Goal: Task Accomplishment & Management: Manage account settings

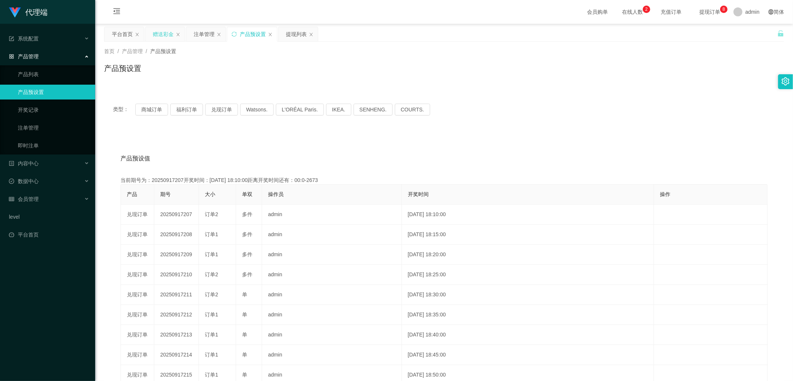
click at [155, 36] on div "赠送彩金" at bounding box center [163, 34] width 21 height 14
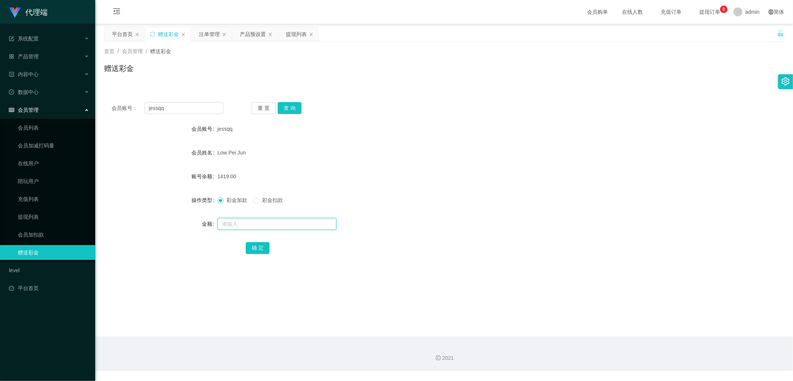
click at [236, 227] on input "text" at bounding box center [276, 224] width 119 height 12
type input "3500"
click at [256, 249] on button "确 定" at bounding box center [258, 248] width 24 height 12
drag, startPoint x: 173, startPoint y: 110, endPoint x: 141, endPoint y: 108, distance: 32.8
click at [141, 108] on div "会员账号： [PERSON_NAME]" at bounding box center [168, 108] width 112 height 12
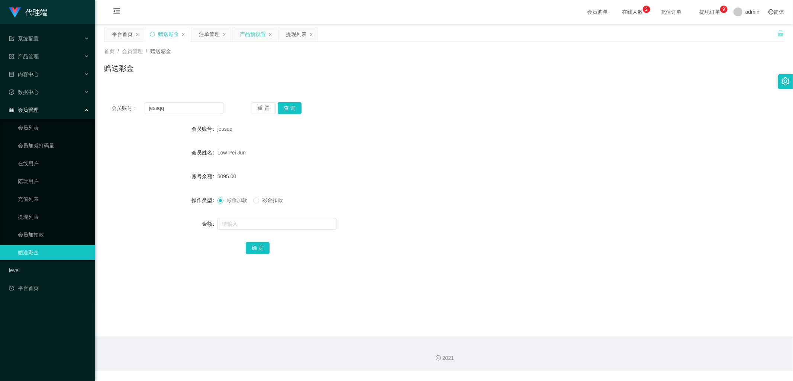
click at [246, 35] on div "产品预设置" at bounding box center [253, 34] width 26 height 14
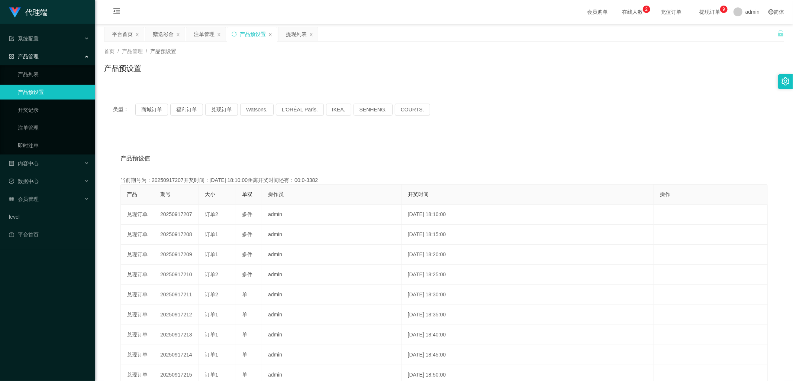
click at [238, 33] on div "产品预设置" at bounding box center [252, 34] width 50 height 14
click at [236, 32] on icon "图标: sync" at bounding box center [234, 34] width 5 height 5
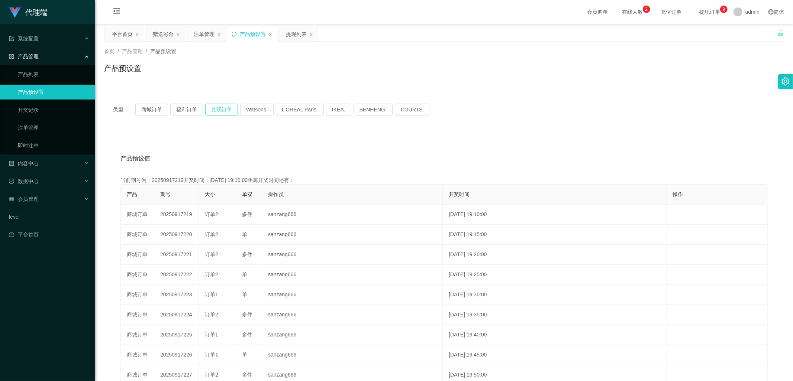
click at [224, 109] on button "兑现订单" at bounding box center [221, 110] width 33 height 12
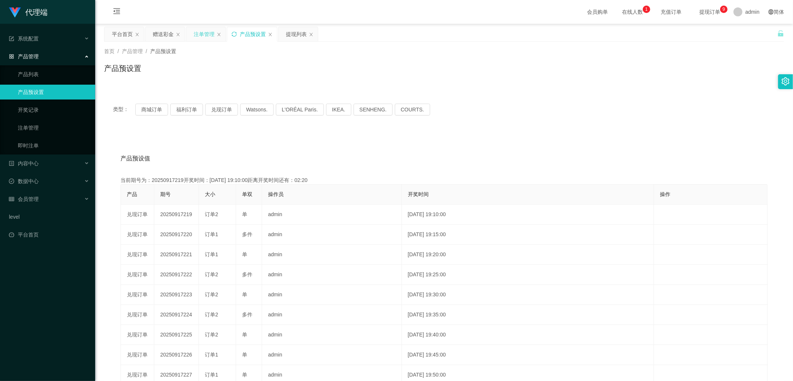
click at [195, 35] on div "注单管理" at bounding box center [204, 34] width 21 height 14
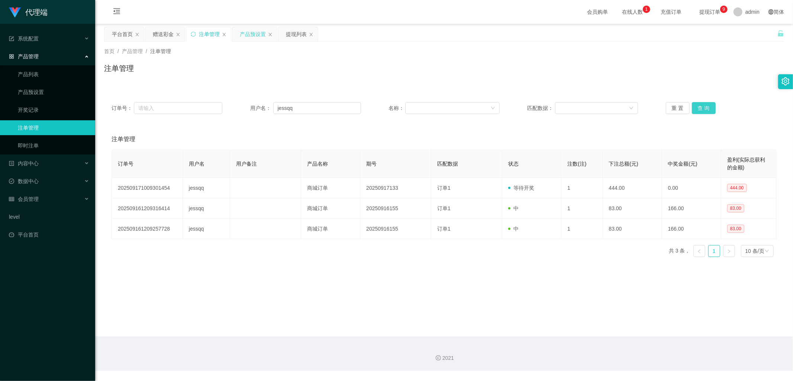
click at [700, 108] on button "查 询" at bounding box center [704, 108] width 24 height 12
click at [701, 108] on button "查 询" at bounding box center [704, 108] width 24 height 12
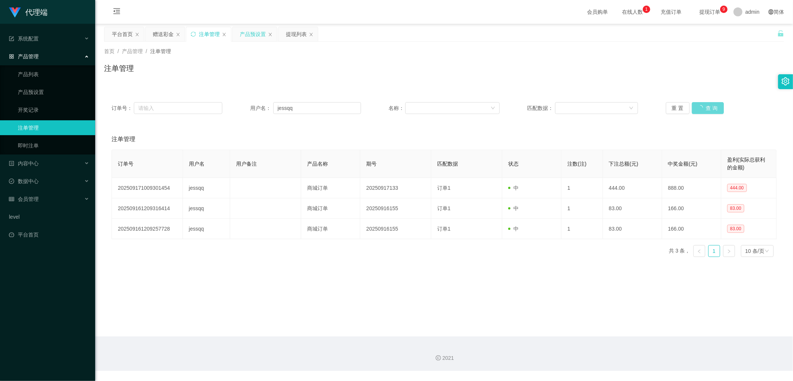
drag, startPoint x: 159, startPoint y: 33, endPoint x: 220, endPoint y: 67, distance: 69.9
click at [159, 33] on div "赠送彩金" at bounding box center [163, 34] width 21 height 14
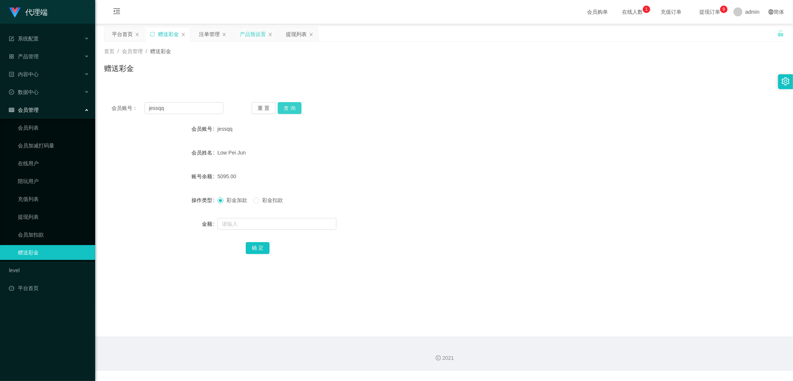
click at [291, 106] on button "查 询" at bounding box center [290, 108] width 24 height 12
click at [291, 106] on div "重 置 查 询" at bounding box center [308, 108] width 112 height 12
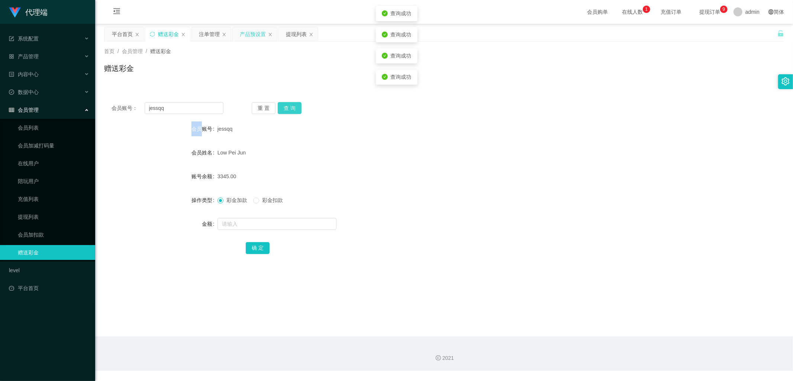
drag, startPoint x: 291, startPoint y: 106, endPoint x: 277, endPoint y: 91, distance: 20.5
click at [291, 106] on button "查 询" at bounding box center [290, 108] width 24 height 12
drag, startPoint x: 207, startPoint y: 34, endPoint x: 219, endPoint y: 41, distance: 14.0
click at [207, 34] on div "注单管理" at bounding box center [209, 34] width 21 height 14
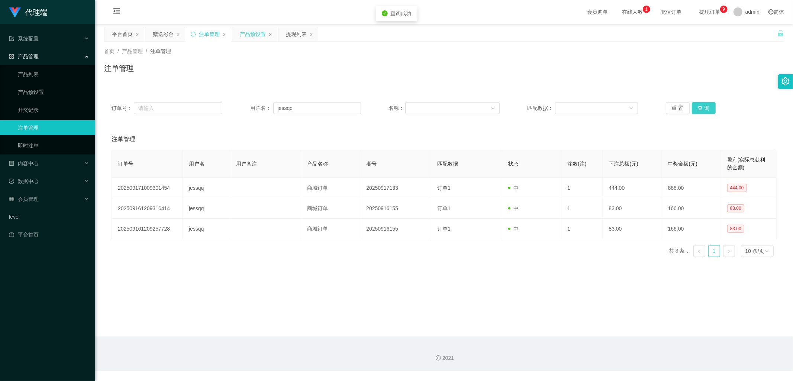
click at [705, 110] on button "查 询" at bounding box center [704, 108] width 24 height 12
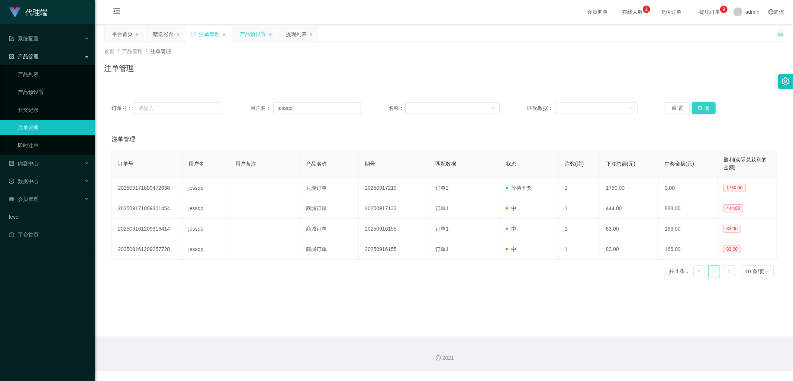
click at [705, 110] on button "查 询" at bounding box center [704, 108] width 24 height 12
click at [709, 106] on button "查 询" at bounding box center [704, 108] width 24 height 12
click at [708, 106] on button "查 询" at bounding box center [704, 108] width 24 height 12
click at [168, 35] on div "赠送彩金" at bounding box center [163, 34] width 21 height 14
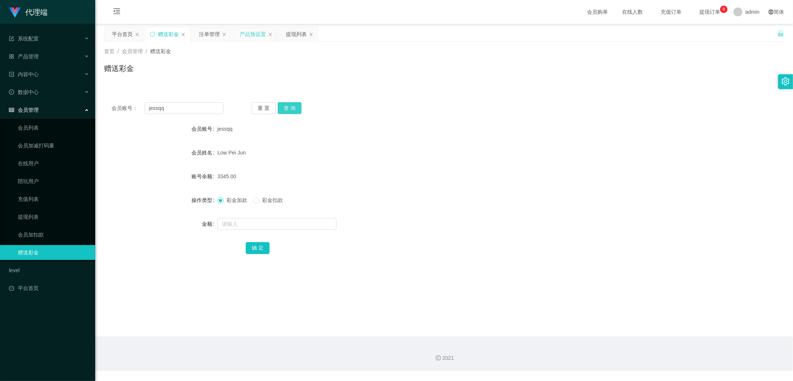
click at [292, 108] on button "查 询" at bounding box center [290, 108] width 24 height 12
drag, startPoint x: 187, startPoint y: 108, endPoint x: 139, endPoint y: 107, distance: 47.2
click at [139, 107] on div "会员账号： [PERSON_NAME]" at bounding box center [168, 108] width 112 height 12
click at [173, 110] on input "jessqq" at bounding box center [184, 108] width 79 height 12
drag, startPoint x: 172, startPoint y: 109, endPoint x: 165, endPoint y: 106, distance: 6.7
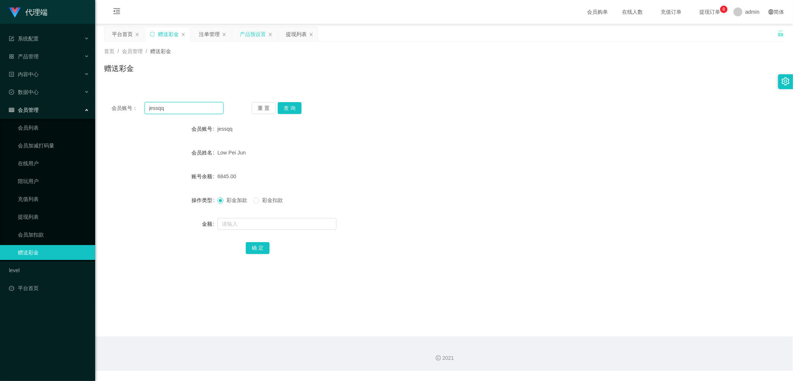
click at [165, 106] on input "jessqq" at bounding box center [184, 108] width 79 height 12
drag, startPoint x: 173, startPoint y: 108, endPoint x: 148, endPoint y: 109, distance: 24.9
click at [148, 109] on input "jessqq" at bounding box center [184, 108] width 79 height 12
click at [173, 110] on input "jessqq" at bounding box center [184, 108] width 79 height 12
drag, startPoint x: 174, startPoint y: 108, endPoint x: 147, endPoint y: 105, distance: 26.5
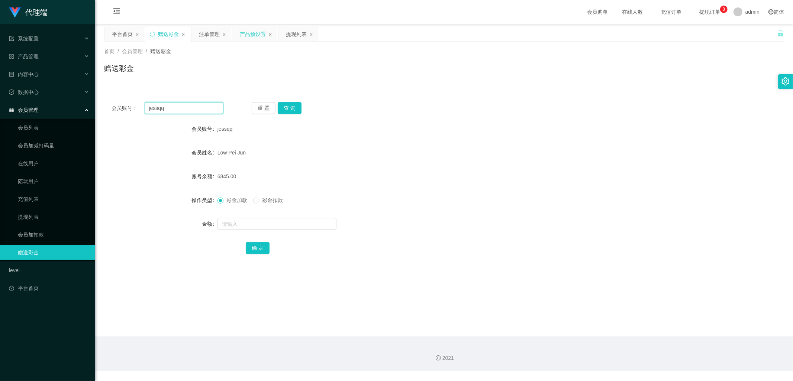
click at [147, 105] on input "jessqq" at bounding box center [184, 108] width 79 height 12
drag, startPoint x: 40, startPoint y: 130, endPoint x: 94, endPoint y: 122, distance: 54.6
click at [40, 130] on link "会员列表" at bounding box center [53, 127] width 71 height 15
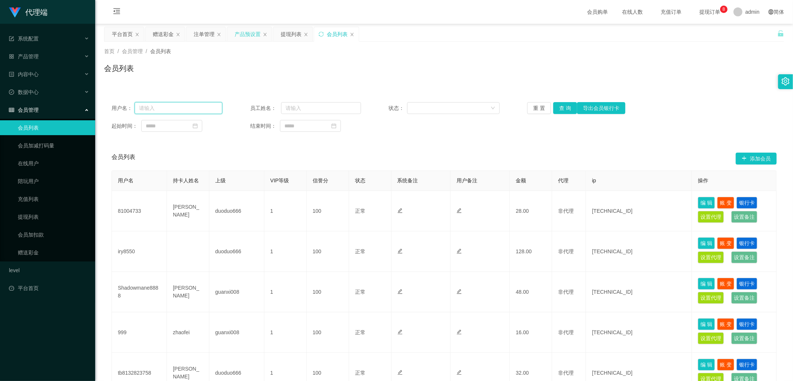
click at [171, 107] on input "text" at bounding box center [179, 108] width 88 height 12
paste input "jessqq"
type input "jessqq"
click at [559, 108] on button "查 询" at bounding box center [565, 108] width 24 height 12
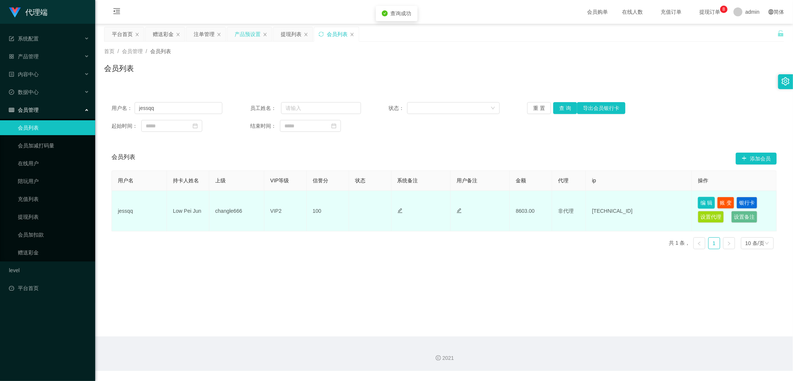
click at [701, 203] on button "编 辑" at bounding box center [706, 203] width 17 height 12
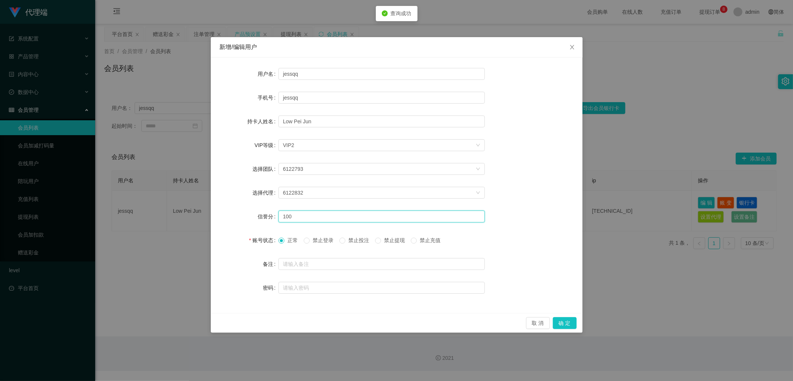
drag, startPoint x: 295, startPoint y: 217, endPoint x: 258, endPoint y: 212, distance: 37.5
click at [258, 212] on div "信誉分 100" at bounding box center [397, 216] width 354 height 15
type input "80"
click at [559, 322] on button "确 定" at bounding box center [565, 323] width 24 height 12
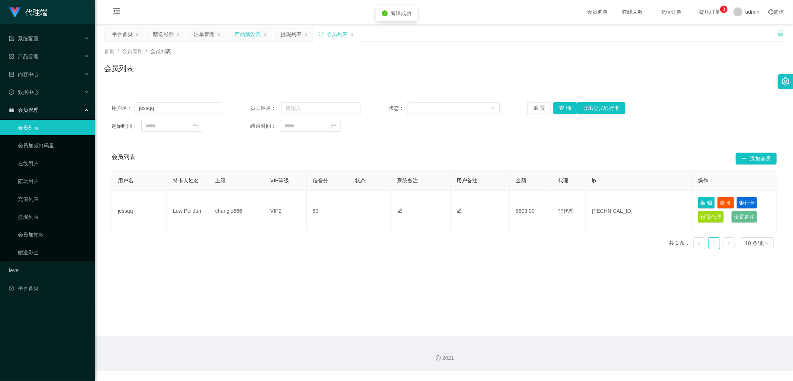
drag, startPoint x: 159, startPoint y: 38, endPoint x: 181, endPoint y: 47, distance: 23.5
click at [159, 38] on div "赠送彩金" at bounding box center [163, 34] width 21 height 14
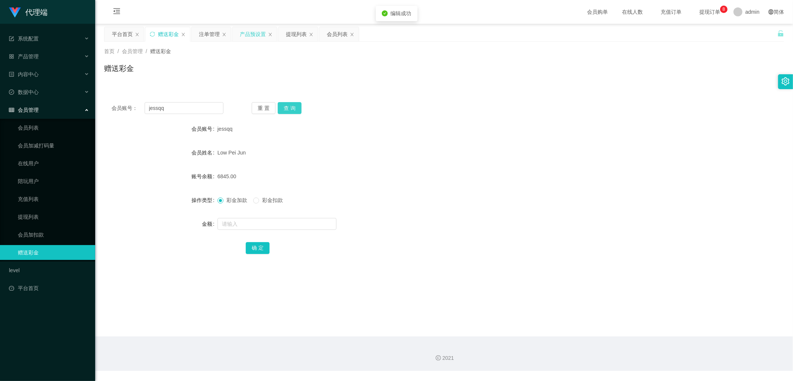
click at [288, 109] on button "查 询" at bounding box center [290, 108] width 24 height 12
click at [288, 109] on div "重 置 查 询" at bounding box center [308, 108] width 112 height 12
click at [284, 107] on button "查 询" at bounding box center [290, 108] width 24 height 12
click at [210, 36] on div "注单管理" at bounding box center [209, 34] width 21 height 14
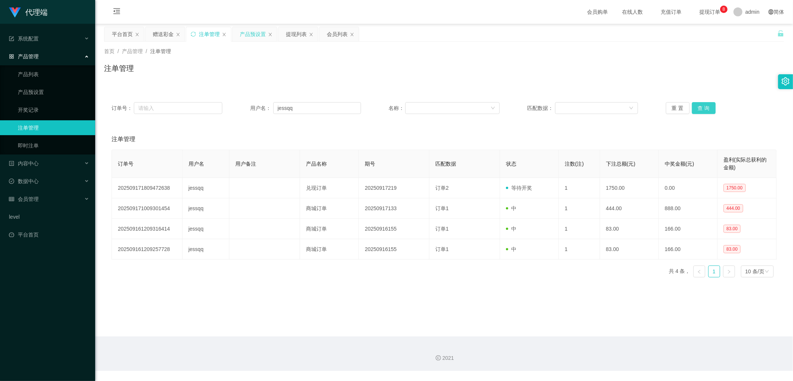
click at [705, 107] on button "查 询" at bounding box center [704, 108] width 24 height 12
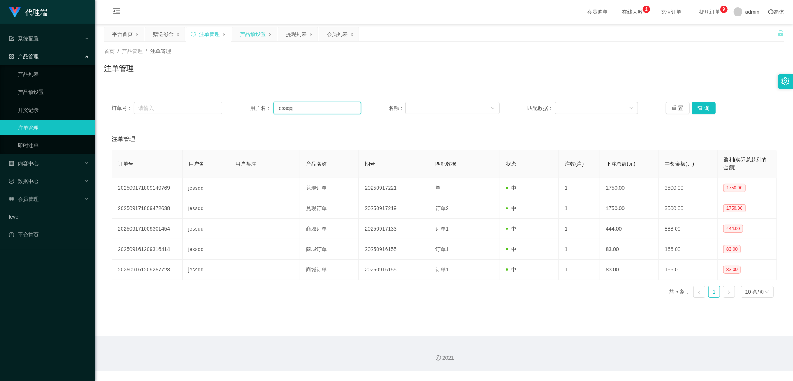
drag, startPoint x: 298, startPoint y: 107, endPoint x: 270, endPoint y: 106, distance: 27.5
click at [270, 106] on div "用户名： [PERSON_NAME]" at bounding box center [305, 108] width 111 height 12
click at [298, 108] on input "jessqq" at bounding box center [317, 108] width 88 height 12
drag, startPoint x: 298, startPoint y: 108, endPoint x: 274, endPoint y: 109, distance: 24.5
click at [274, 109] on input "jessqq" at bounding box center [317, 108] width 88 height 12
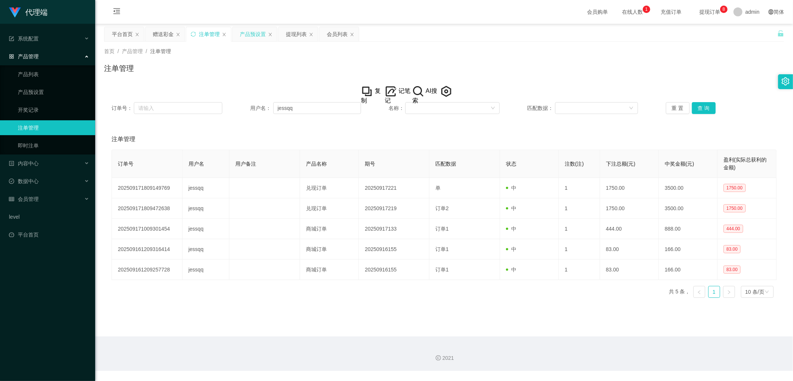
click at [304, 100] on div "订单号： 用户名： jessqq 名称： 匹配数据： 重 置 查 询" at bounding box center [444, 108] width 680 height 27
drag, startPoint x: 303, startPoint y: 112, endPoint x: 273, endPoint y: 108, distance: 30.0
click at [273, 108] on input "jessqq" at bounding box center [317, 108] width 88 height 12
click at [296, 113] on input "jessqq" at bounding box center [317, 108] width 88 height 12
click at [303, 108] on input "jessqq" at bounding box center [317, 108] width 88 height 12
